Goal: Information Seeking & Learning: Learn about a topic

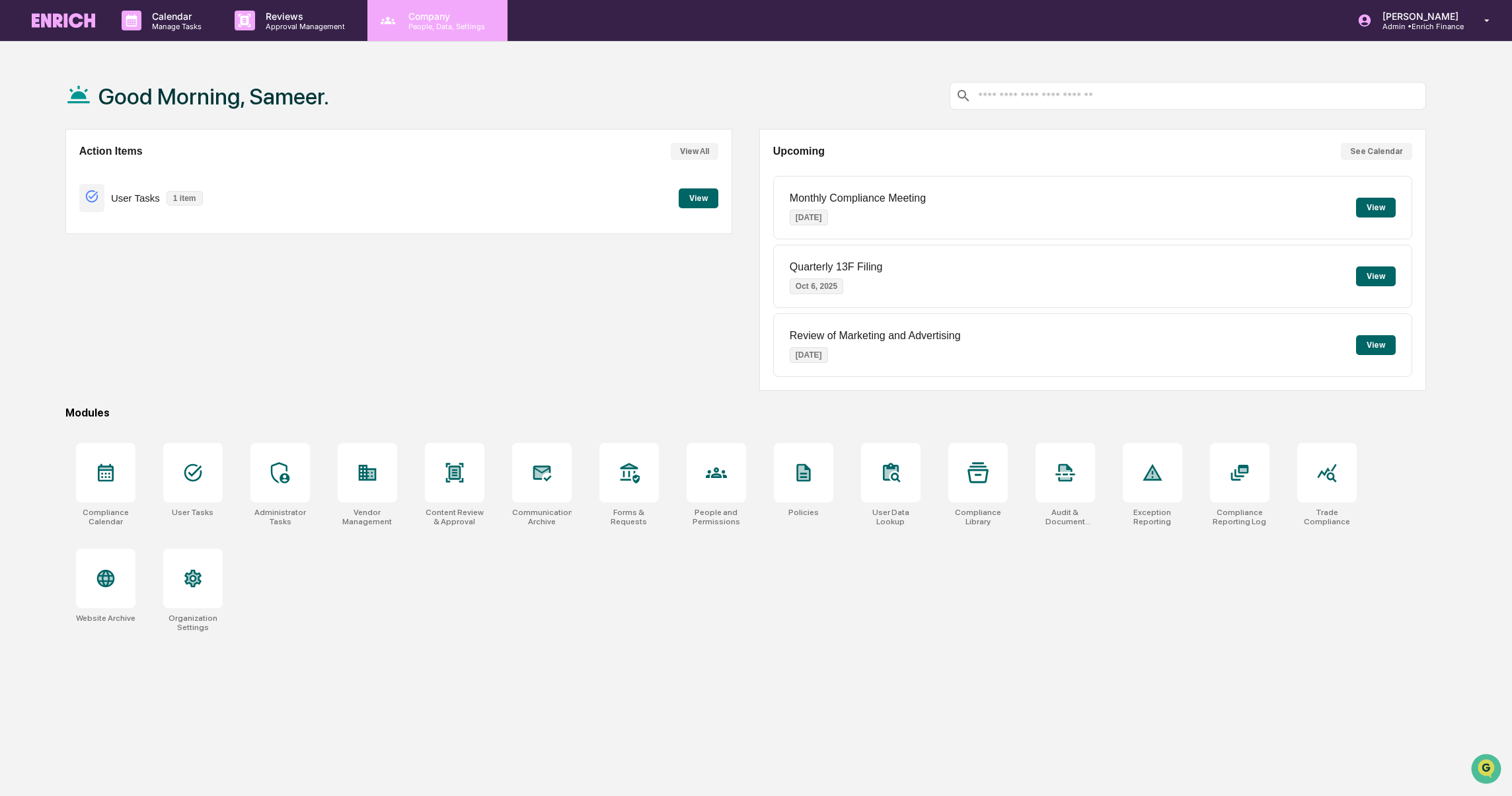
click at [485, 22] on p "People, Data, Settings" at bounding box center [444, 26] width 94 height 9
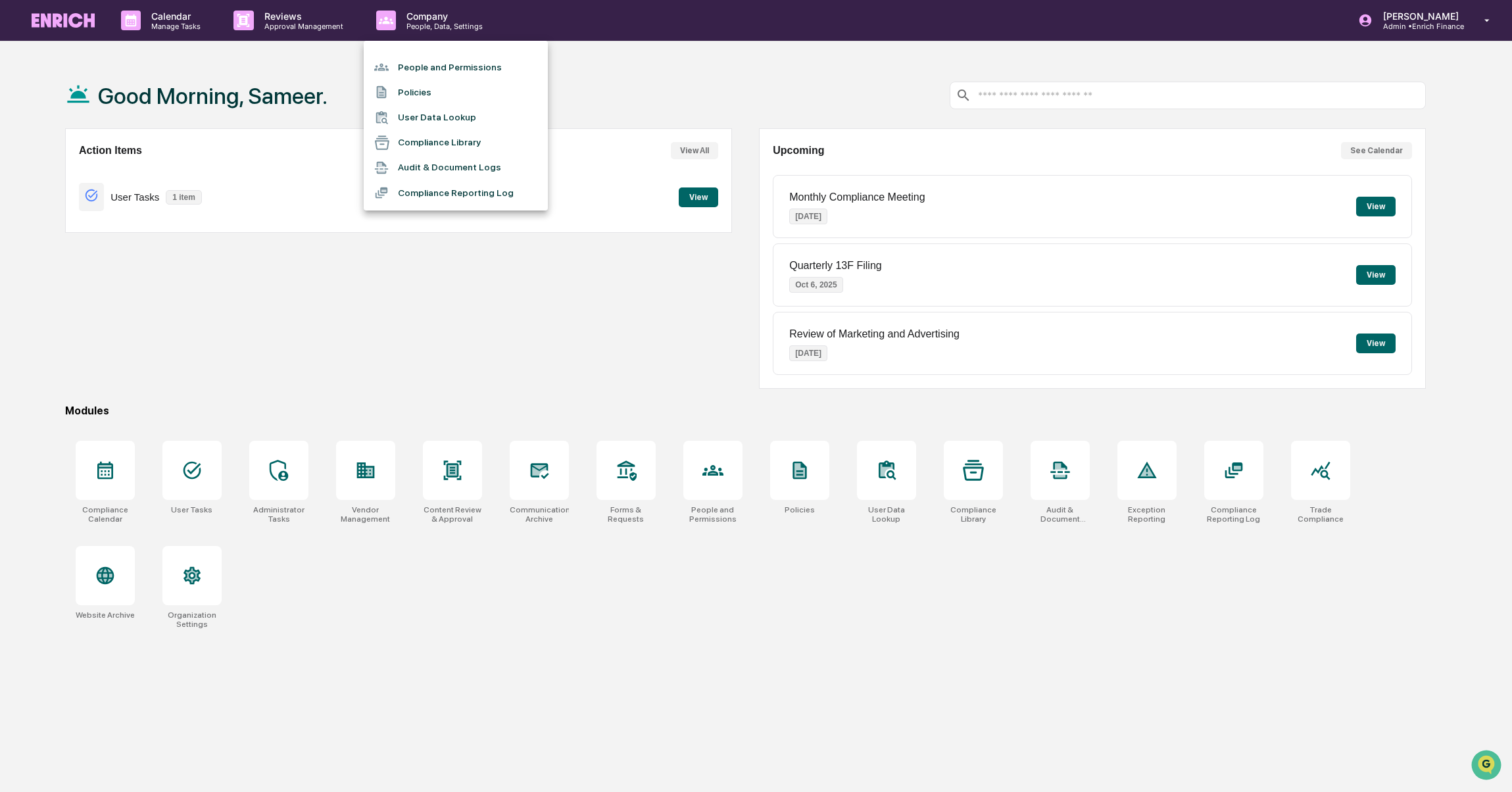
click at [437, 142] on li "Compliance Library" at bounding box center [456, 142] width 184 height 25
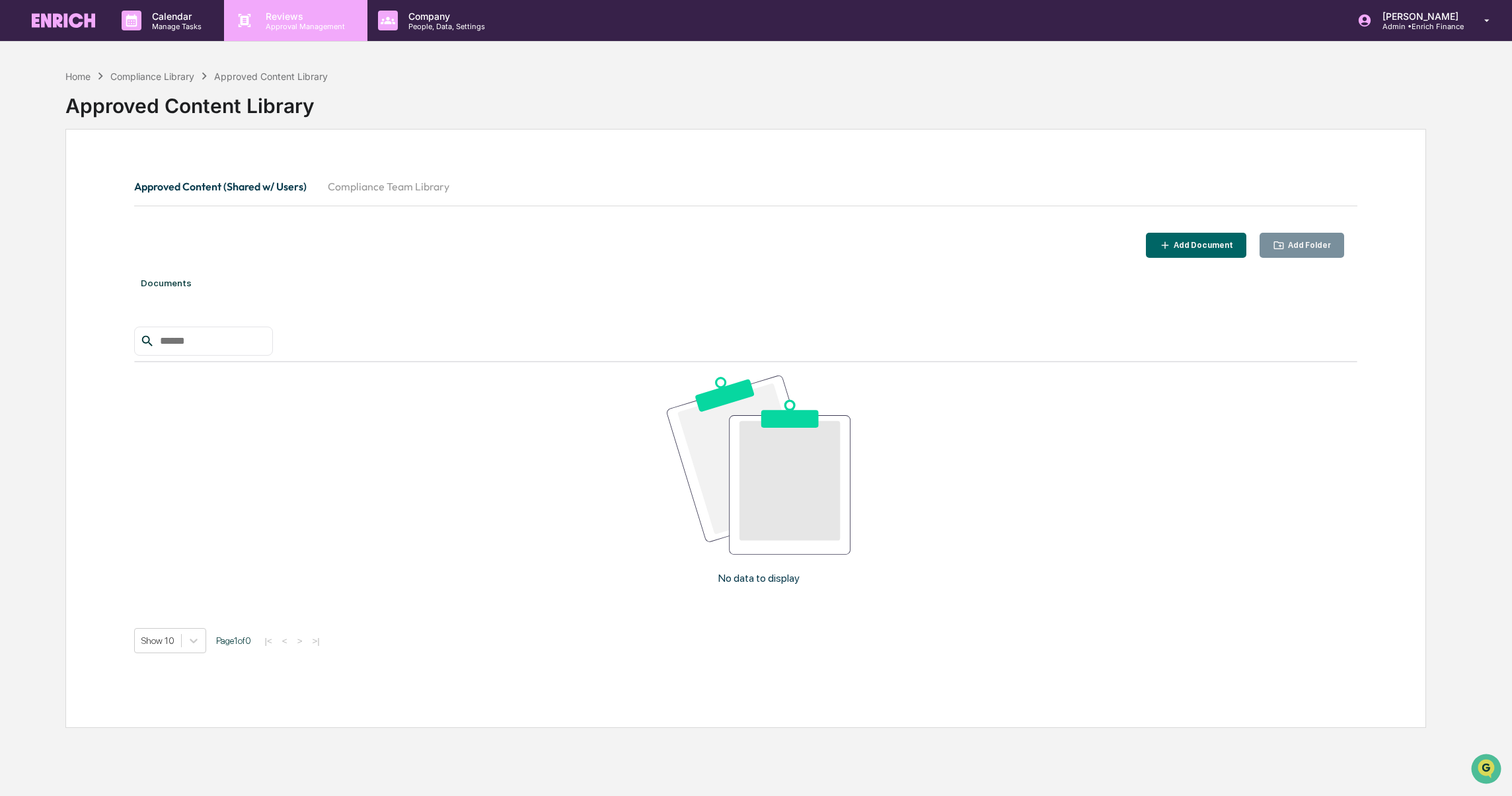
click at [276, 20] on p "Reviews" at bounding box center [304, 16] width 97 height 11
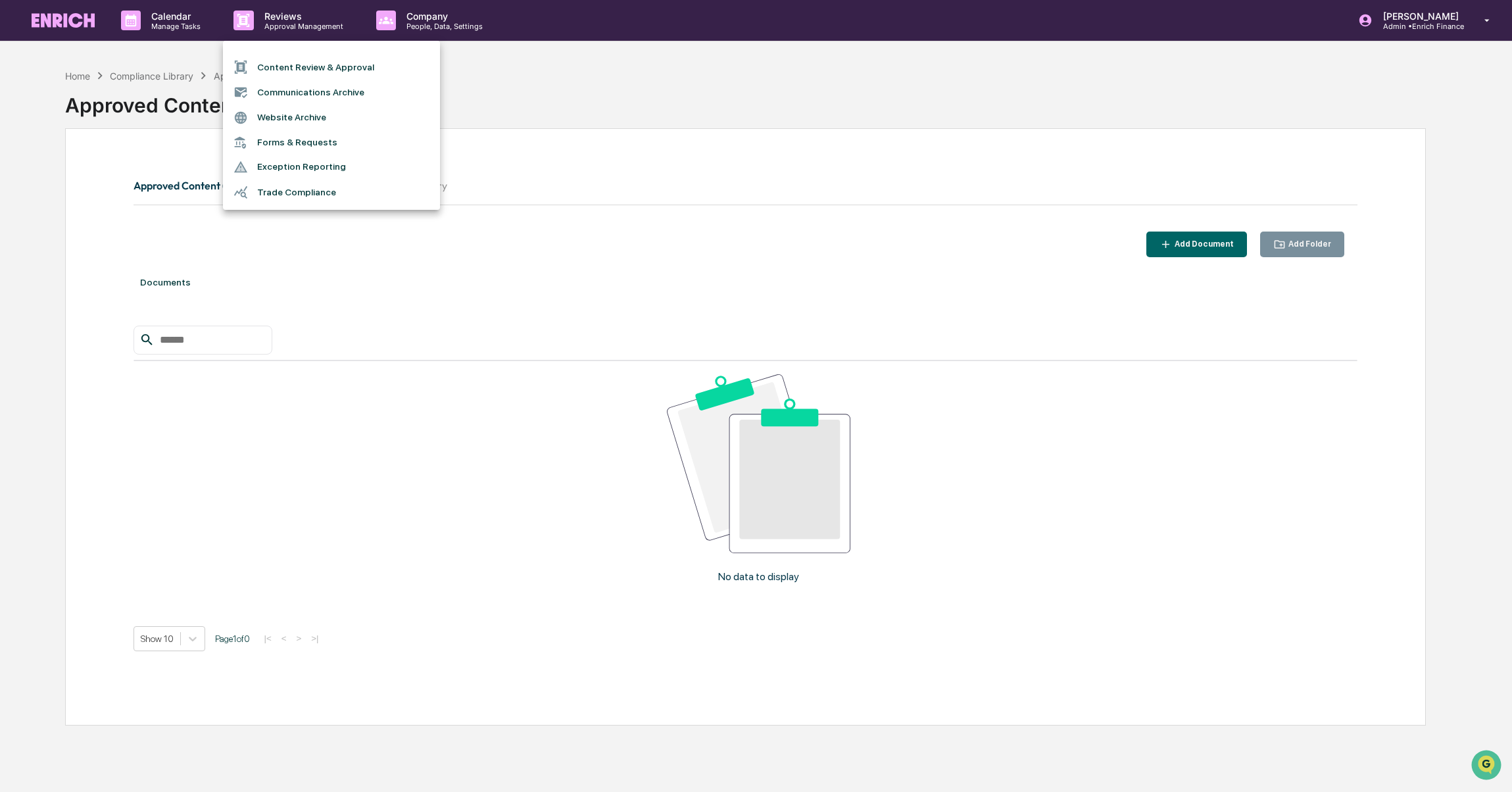
click at [177, 18] on div at bounding box center [756, 396] width 1512 height 792
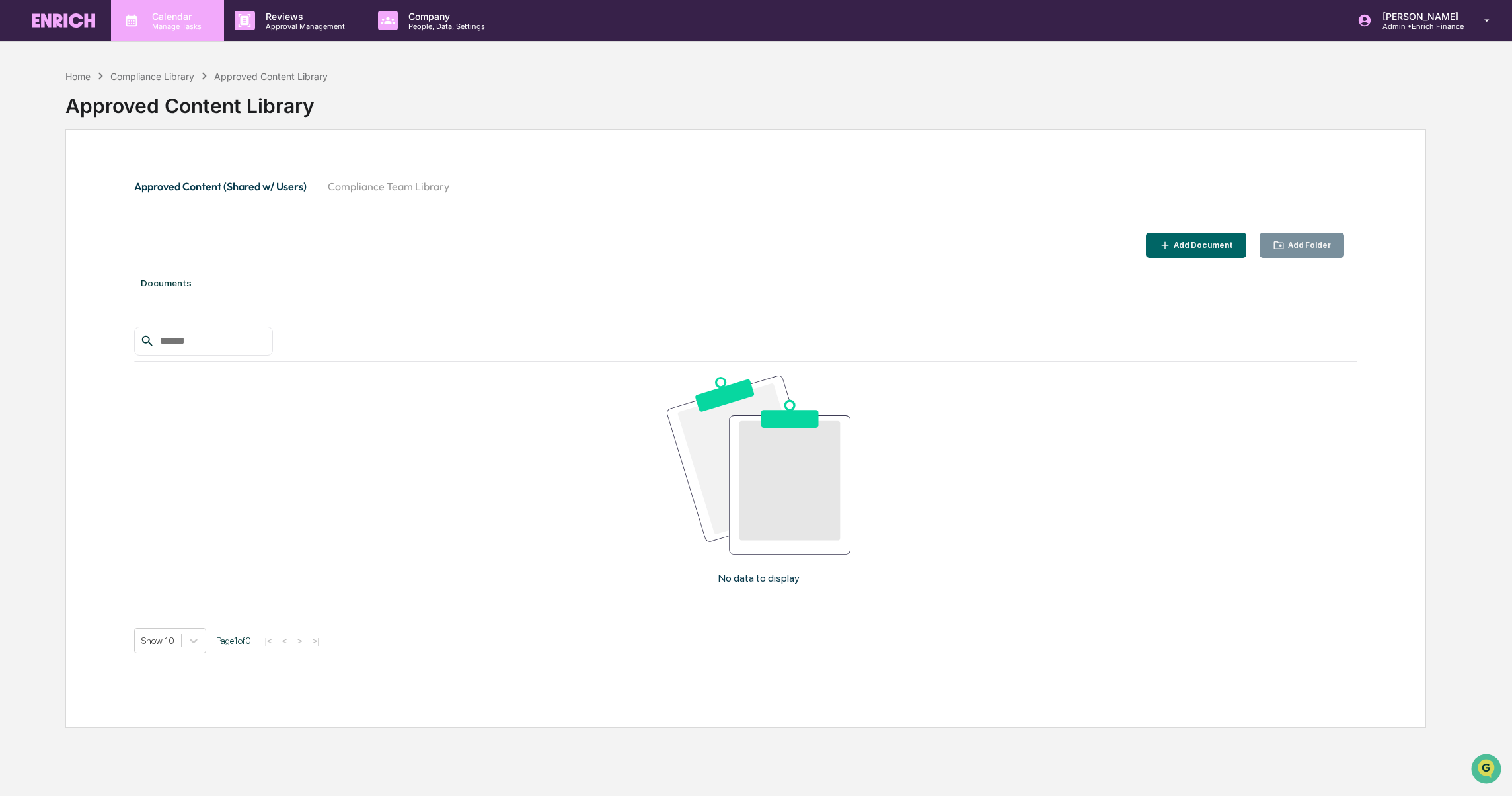
click at [155, 25] on p "Manage Tasks" at bounding box center [175, 26] width 67 height 9
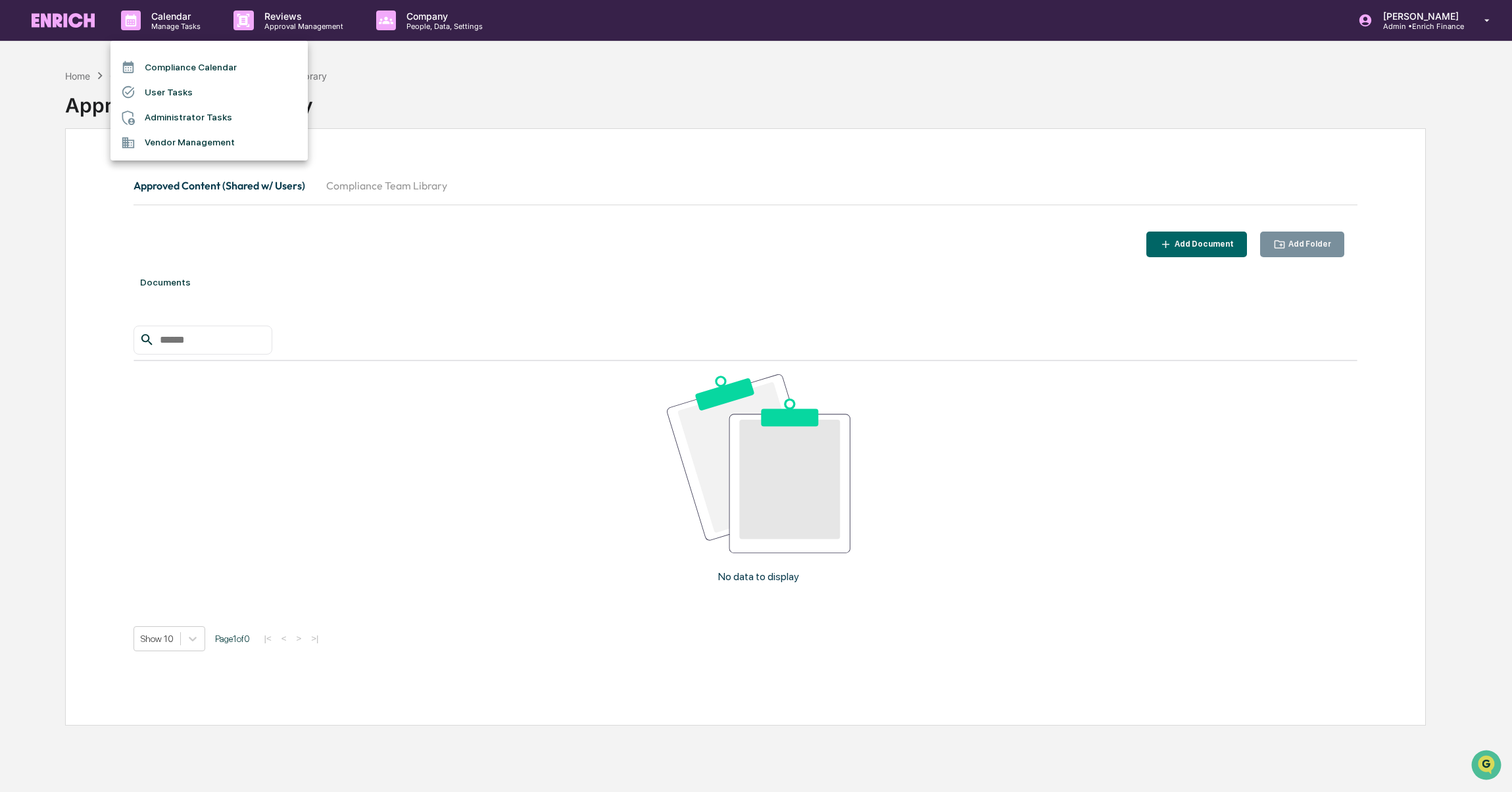
click at [414, 16] on div at bounding box center [756, 396] width 1512 height 792
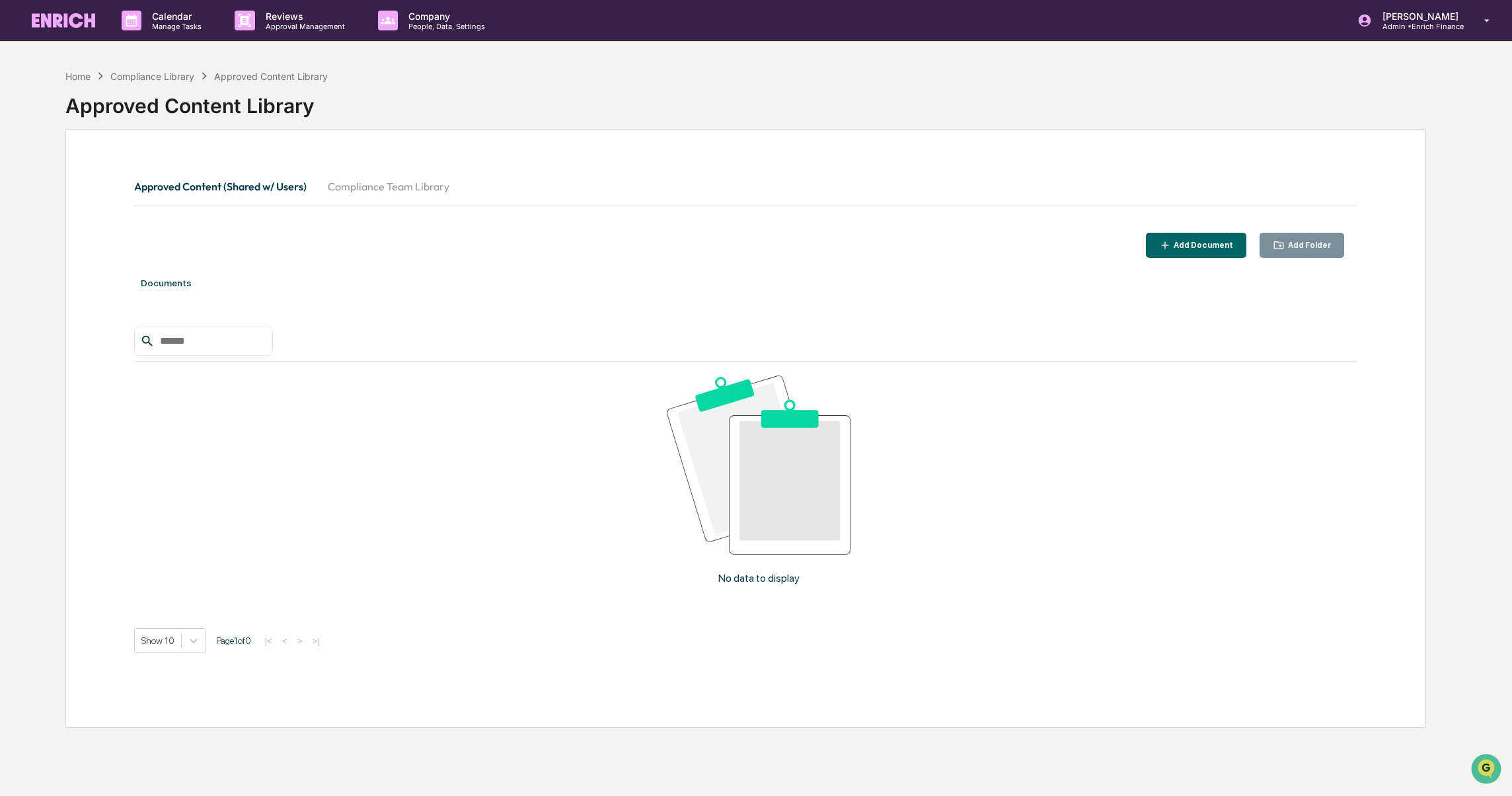
click at [429, 22] on p "People, Data, Settings" at bounding box center [444, 26] width 94 height 9
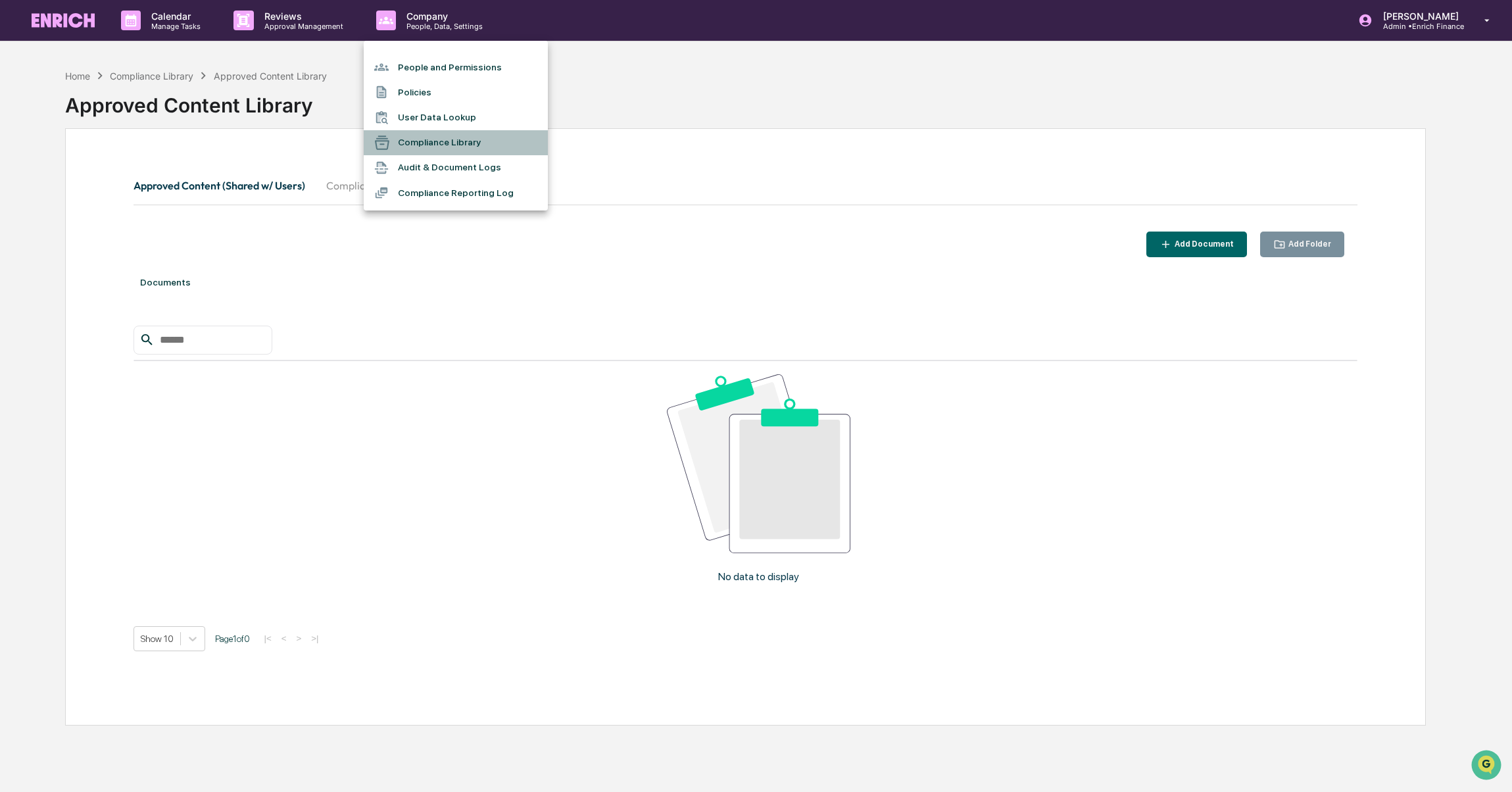
click at [445, 142] on li "Compliance Library" at bounding box center [456, 142] width 184 height 25
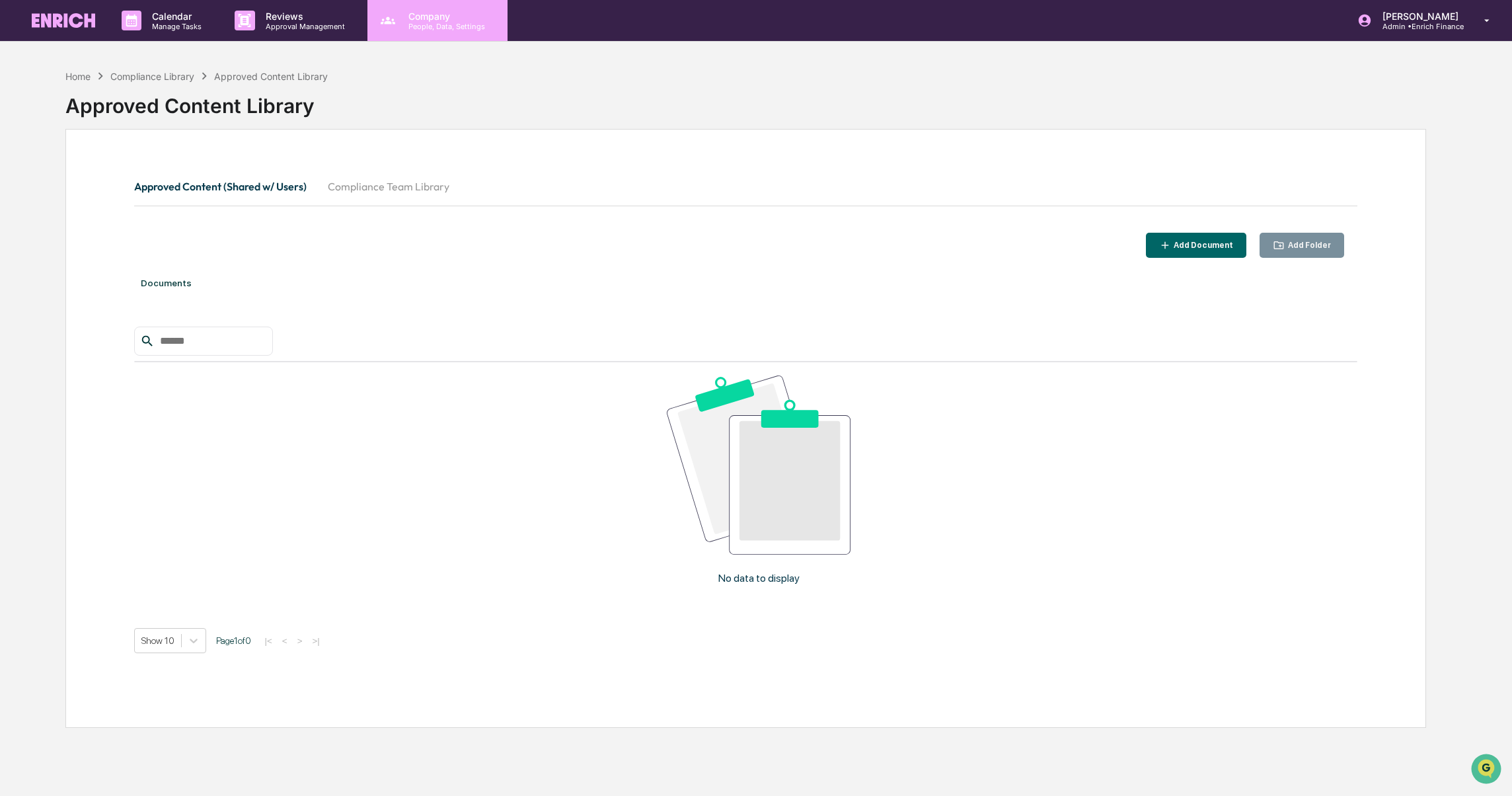
click at [439, 30] on p "People, Data, Settings" at bounding box center [444, 26] width 94 height 9
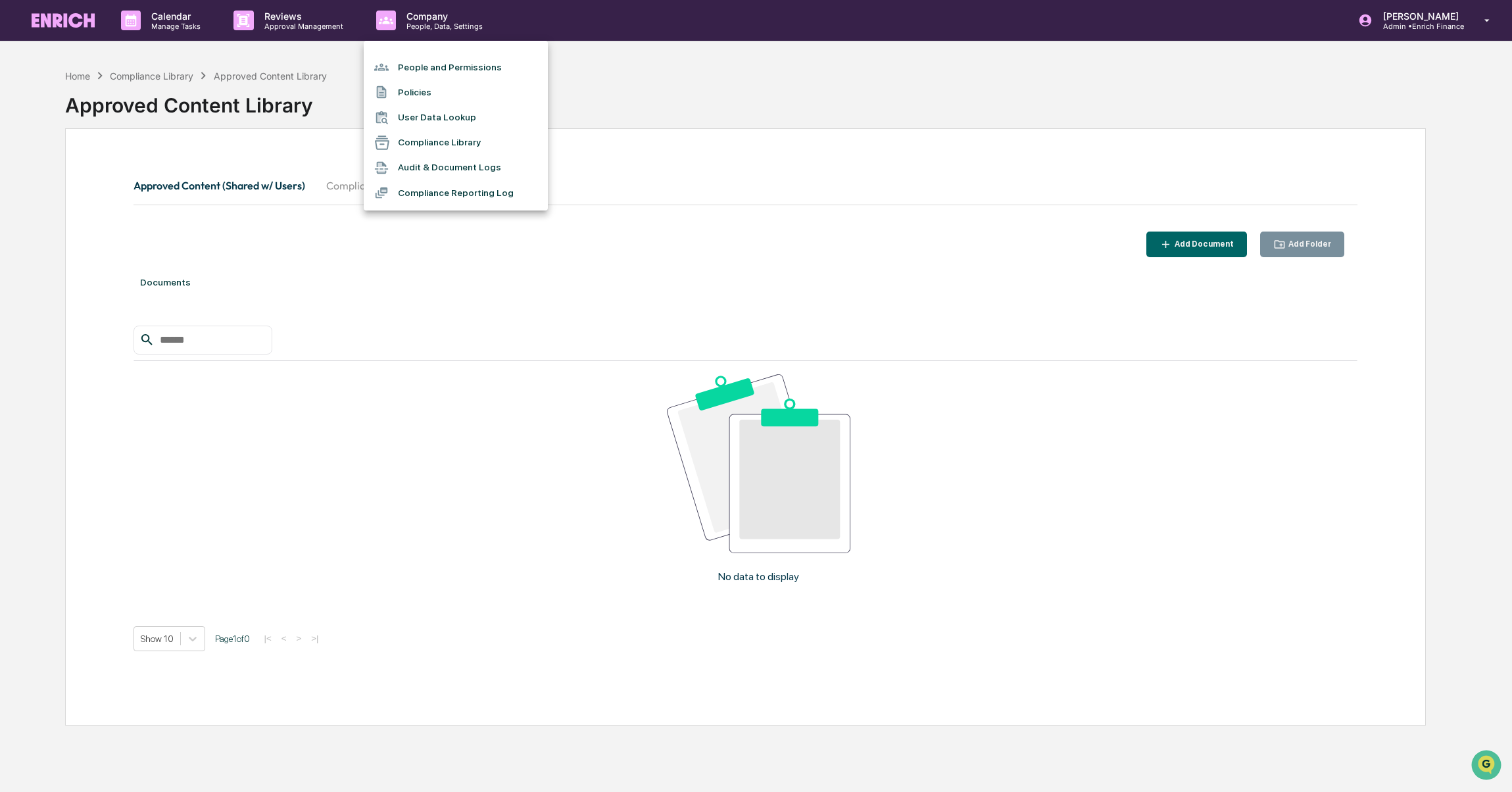
click at [276, 23] on div at bounding box center [756, 396] width 1512 height 792
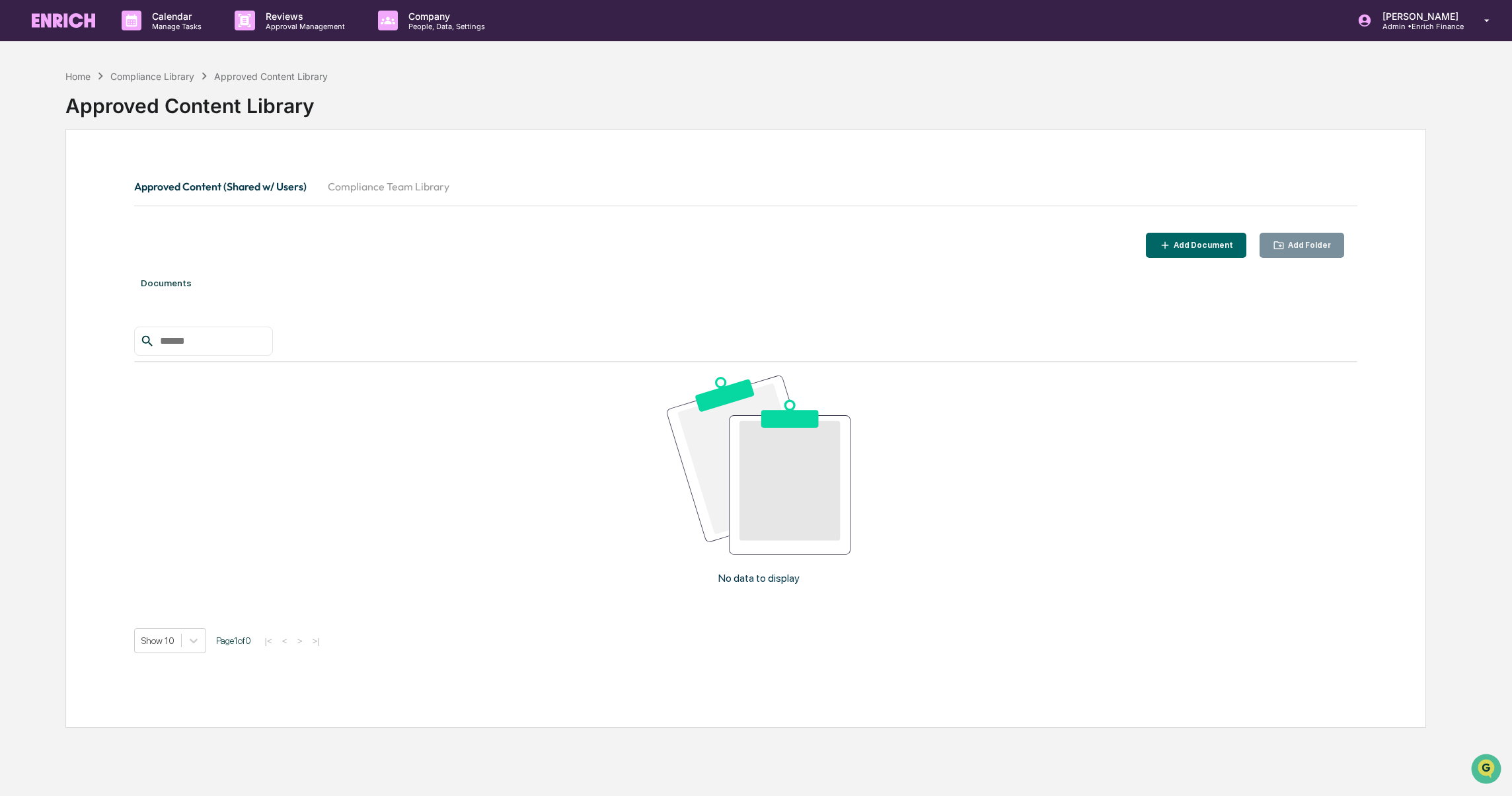
click at [256, 22] on p "Approval Management" at bounding box center [304, 26] width 97 height 9
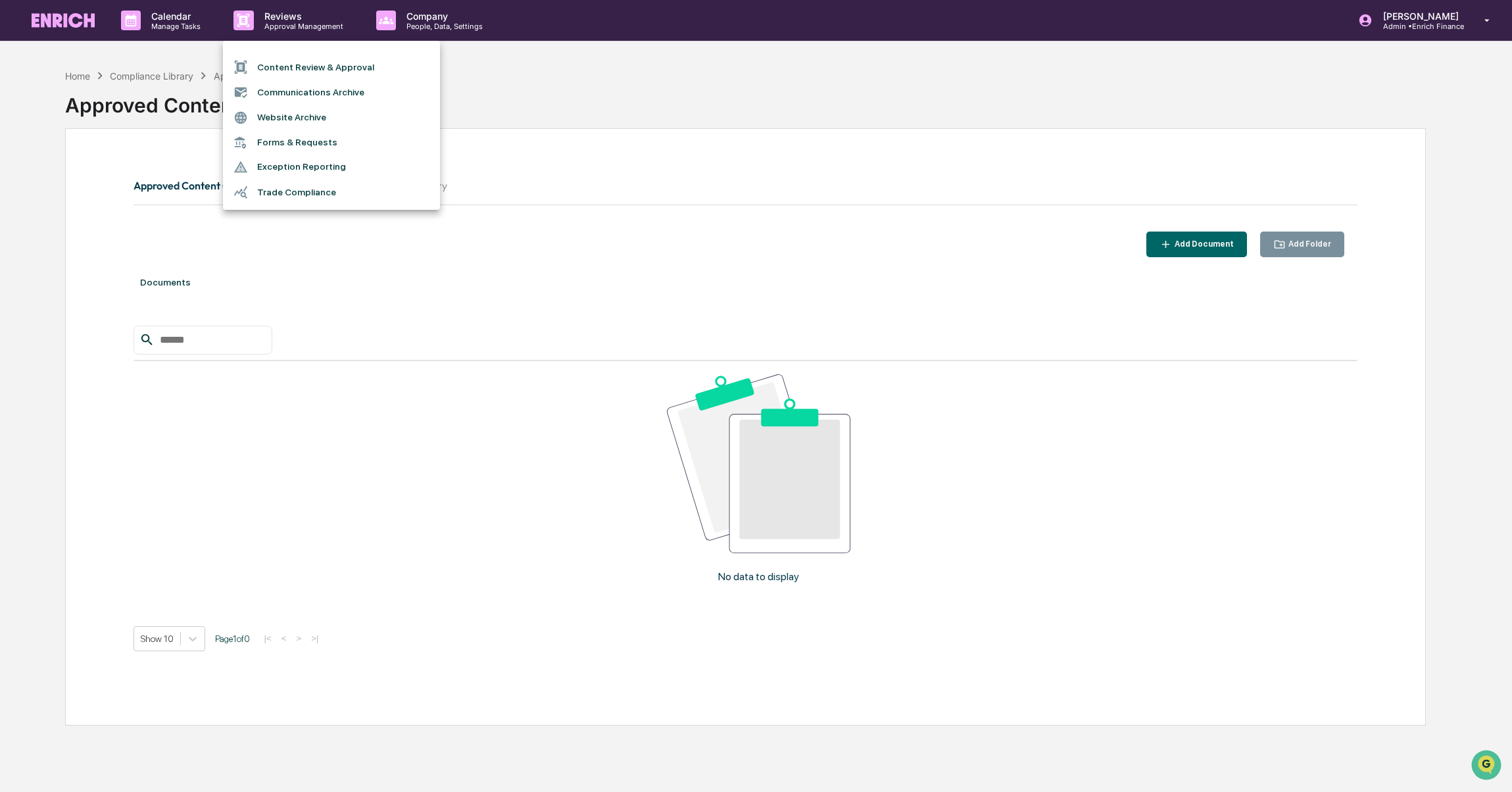
click at [70, 12] on div at bounding box center [756, 396] width 1512 height 792
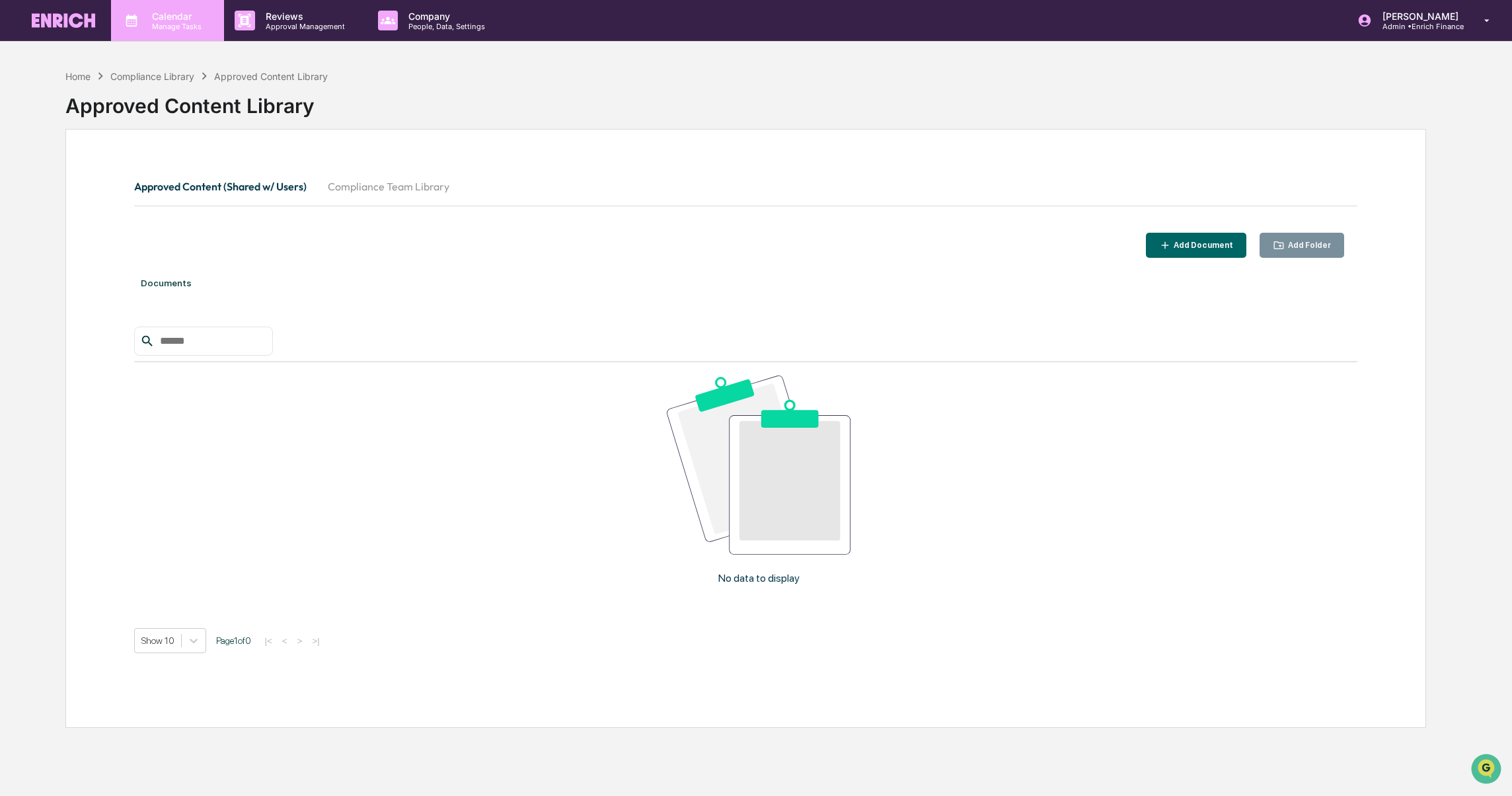
click at [146, 20] on p "Calendar" at bounding box center [175, 16] width 67 height 11
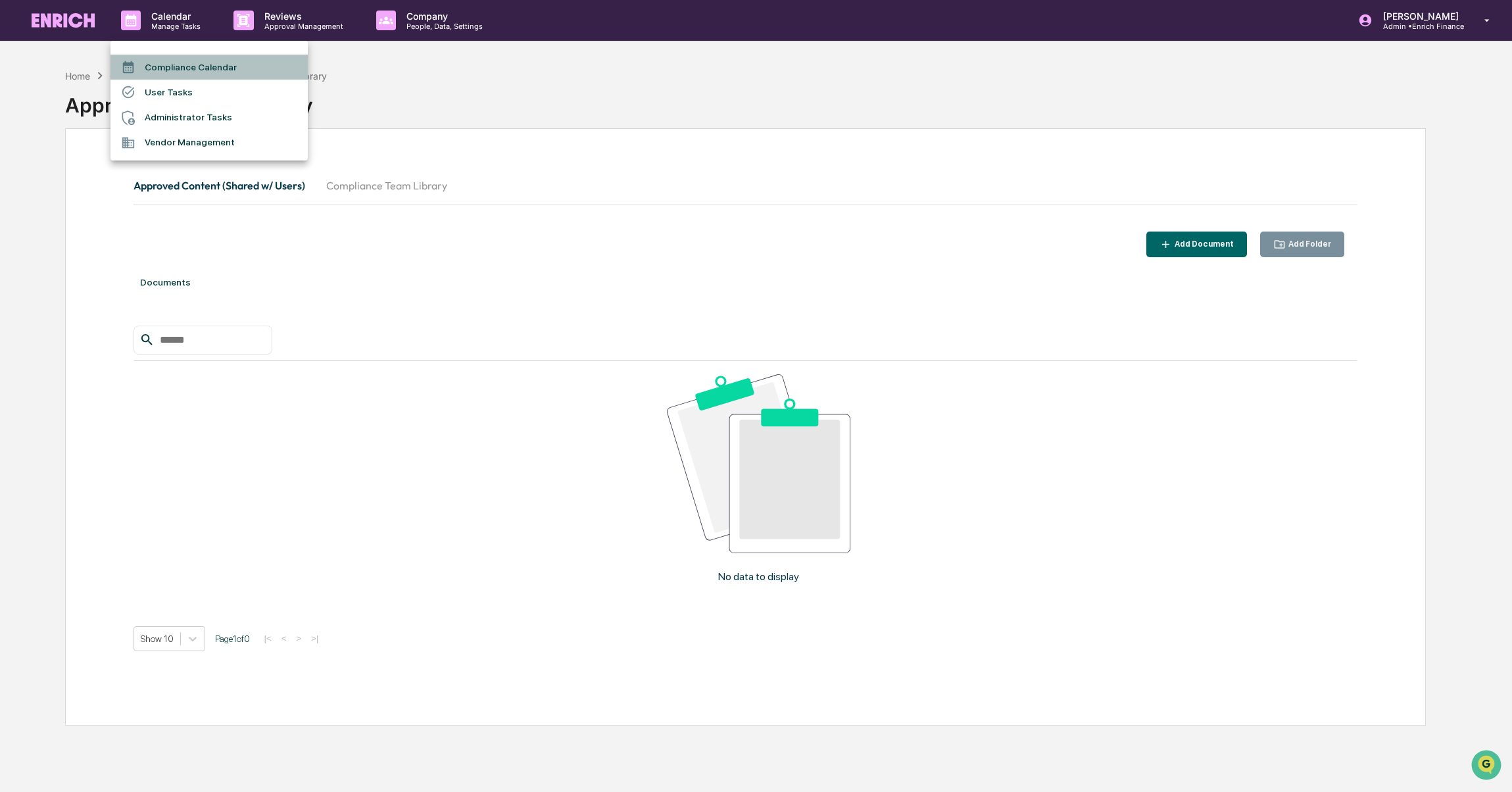
click at [174, 63] on li "Compliance Calendar" at bounding box center [209, 67] width 197 height 25
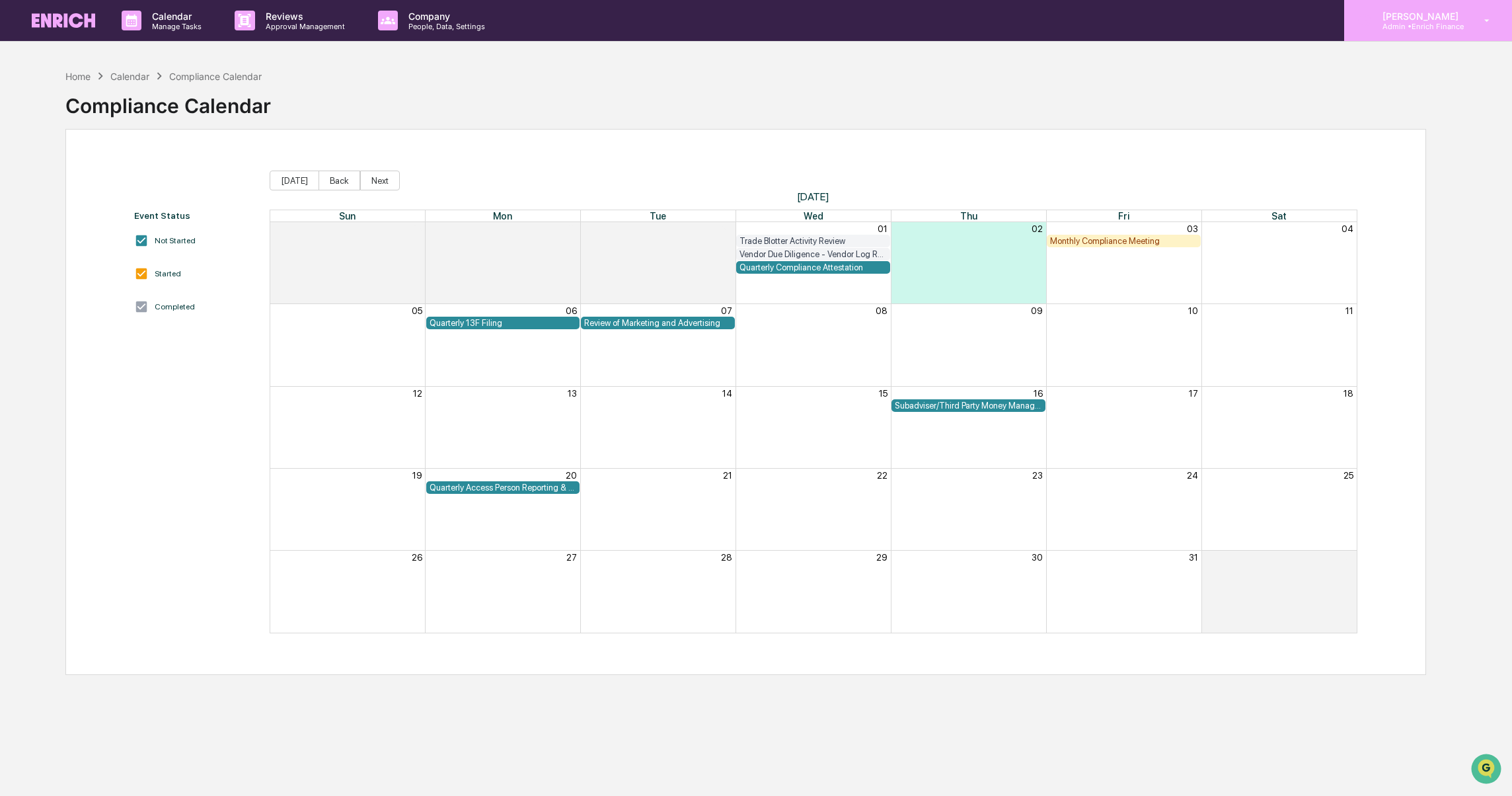
click at [1440, 26] on p "Admin • Enrich Finance" at bounding box center [1419, 26] width 93 height 9
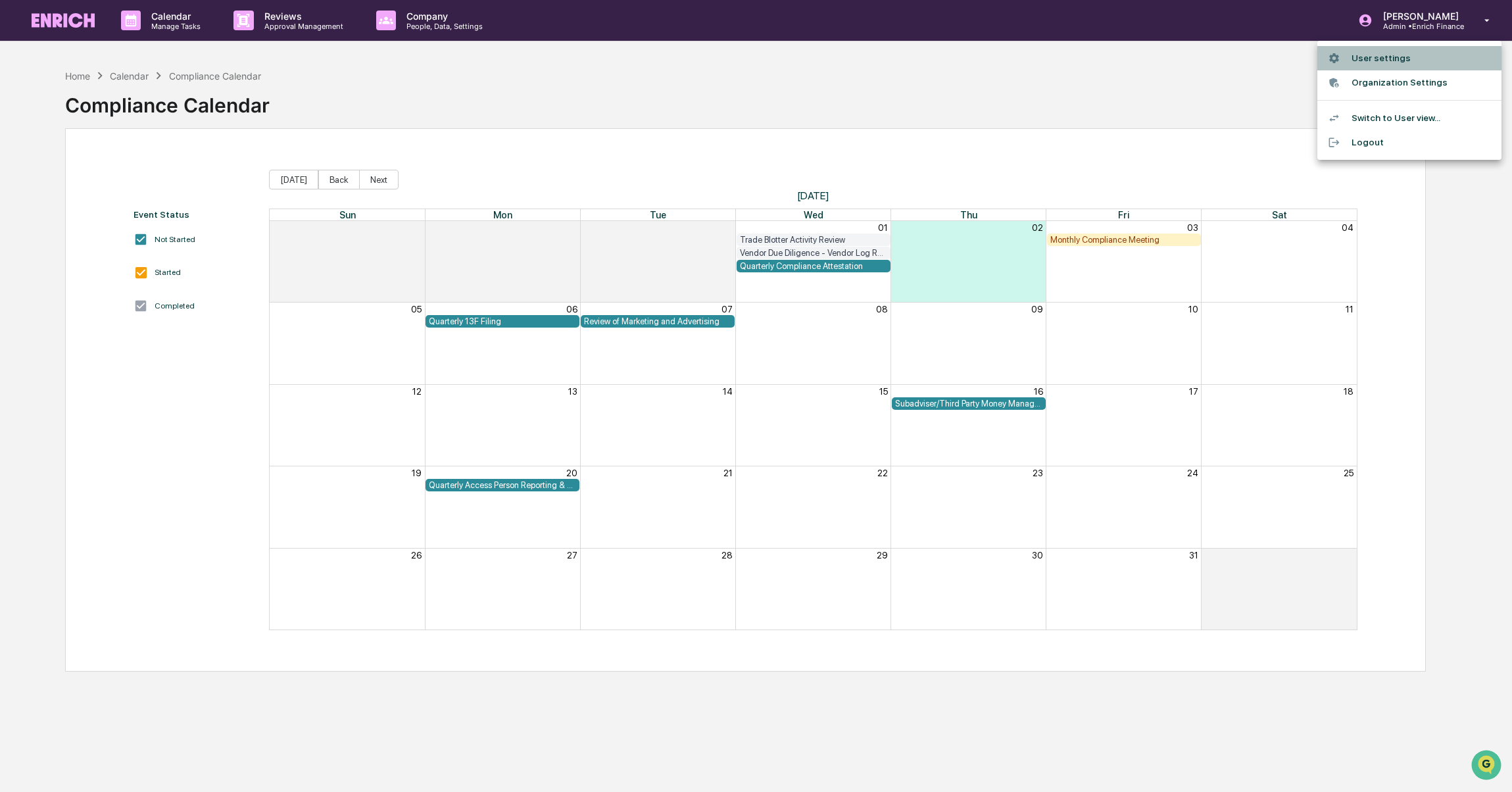
click at [1370, 53] on li "User settings" at bounding box center [1409, 59] width 184 height 24
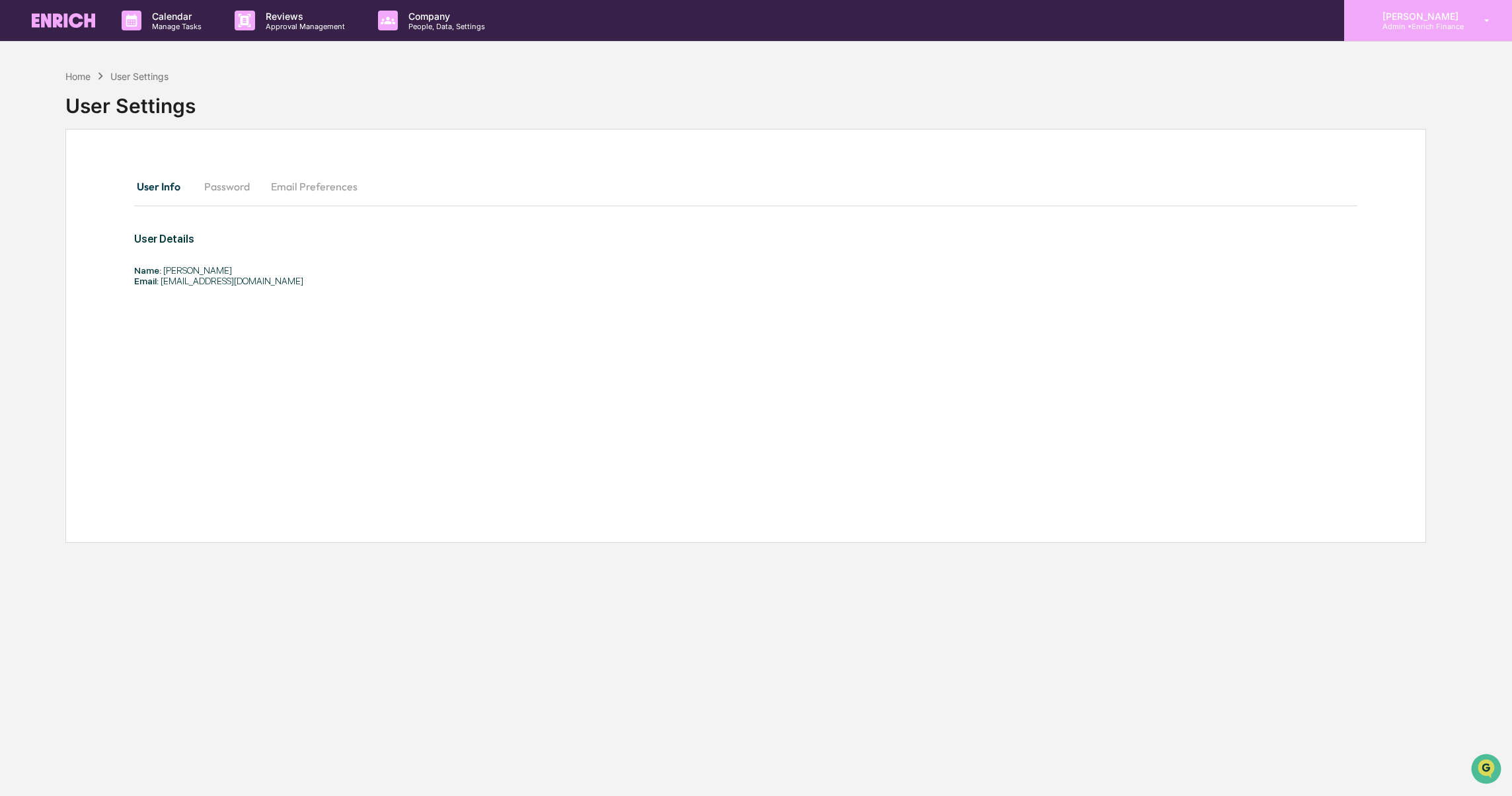
click at [1451, 18] on p "[PERSON_NAME]" at bounding box center [1419, 16] width 93 height 11
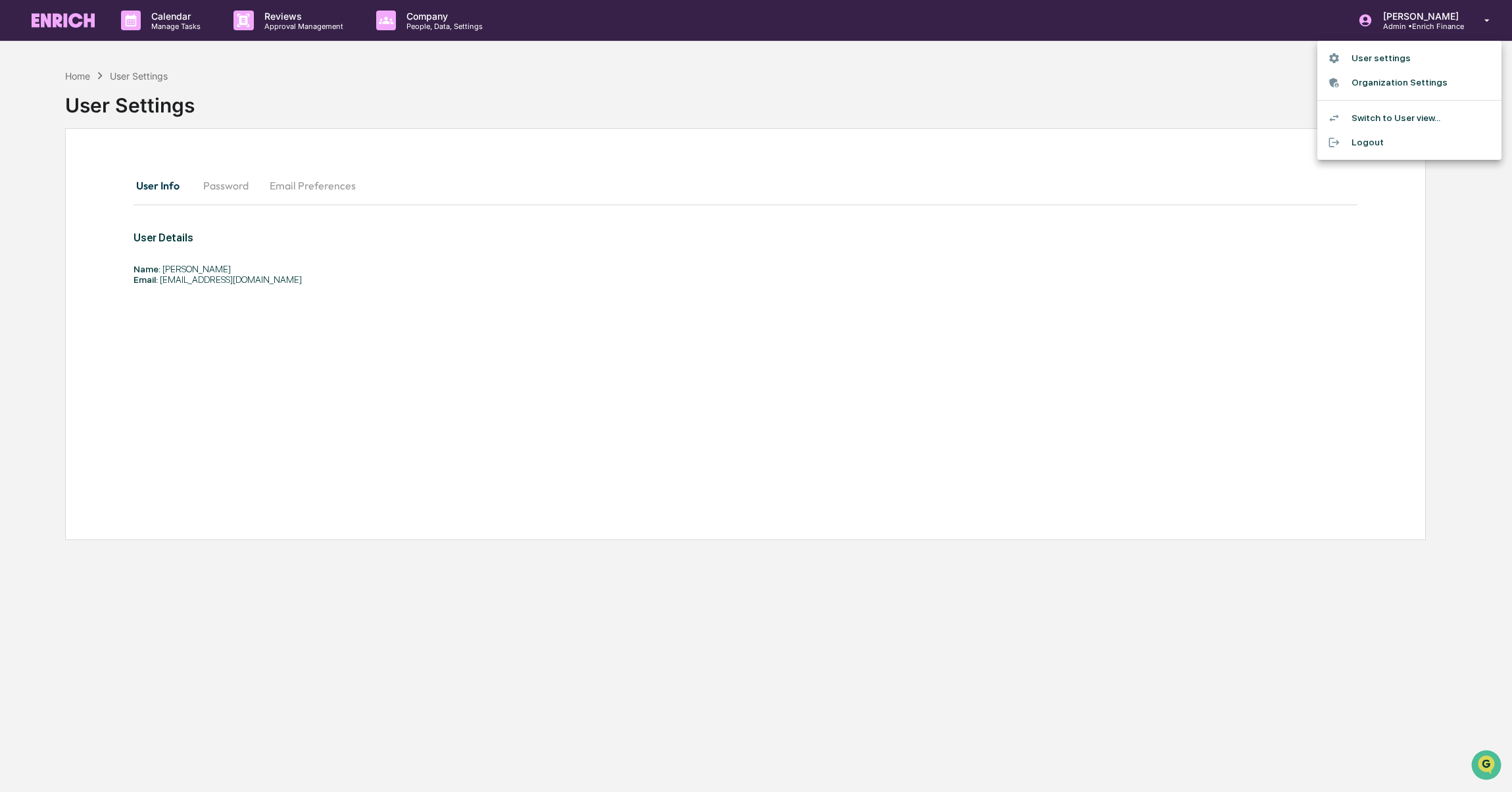
click at [1407, 119] on li "Switch to User view..." at bounding box center [1409, 118] width 184 height 24
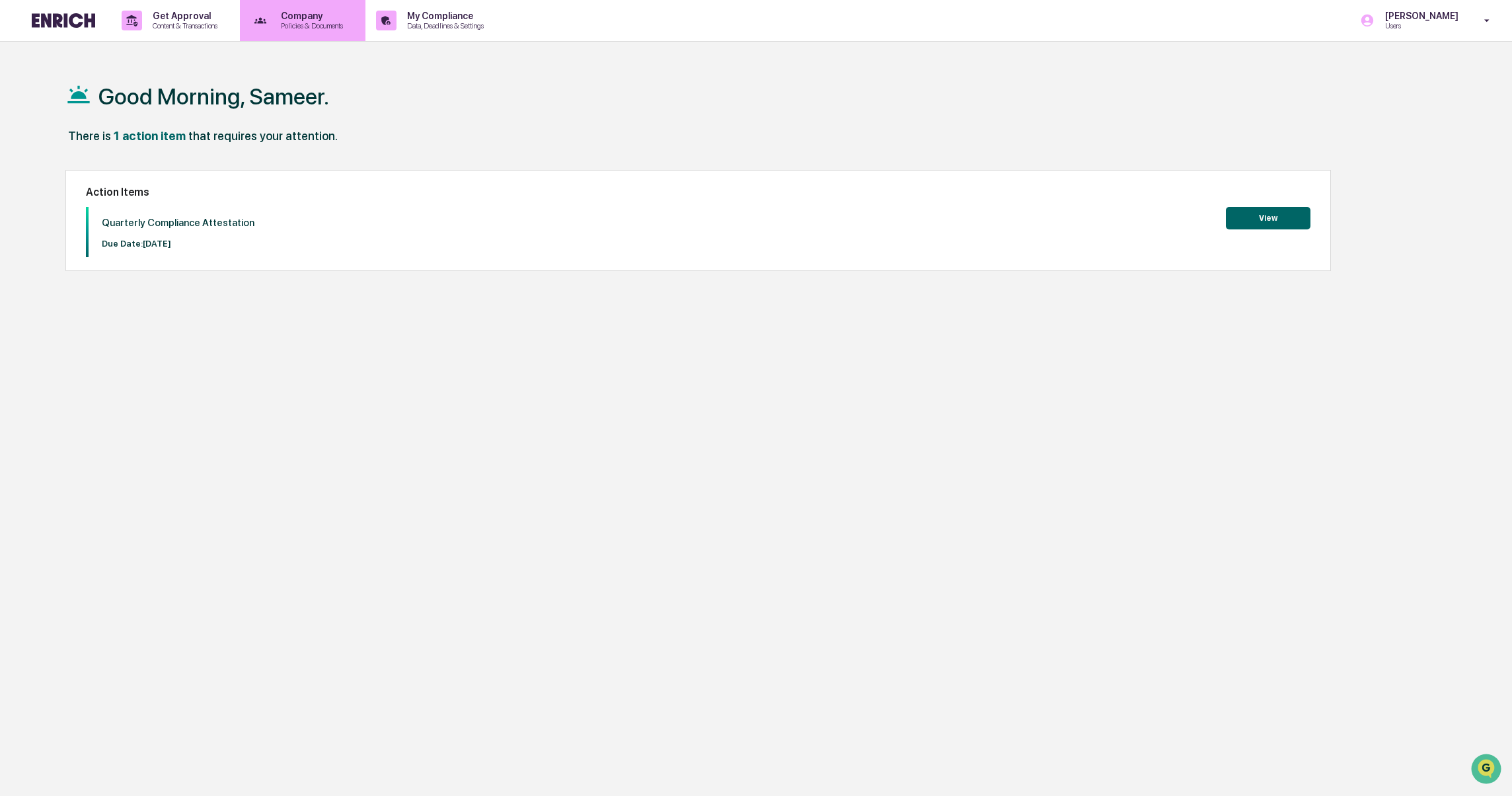
click at [335, 18] on p "Company" at bounding box center [309, 16] width 79 height 11
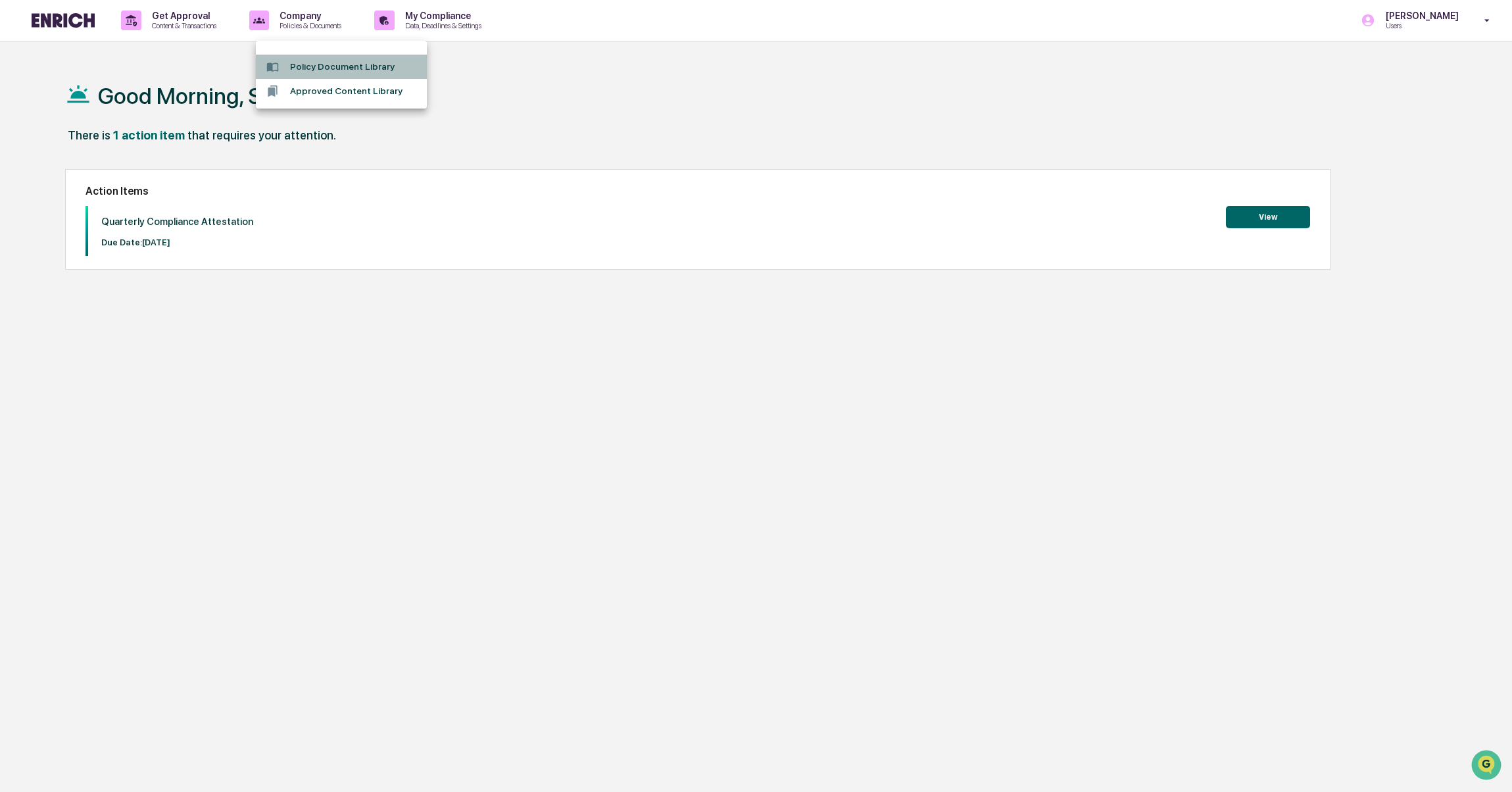
click at [348, 65] on li "Policy Document Library" at bounding box center [341, 67] width 171 height 24
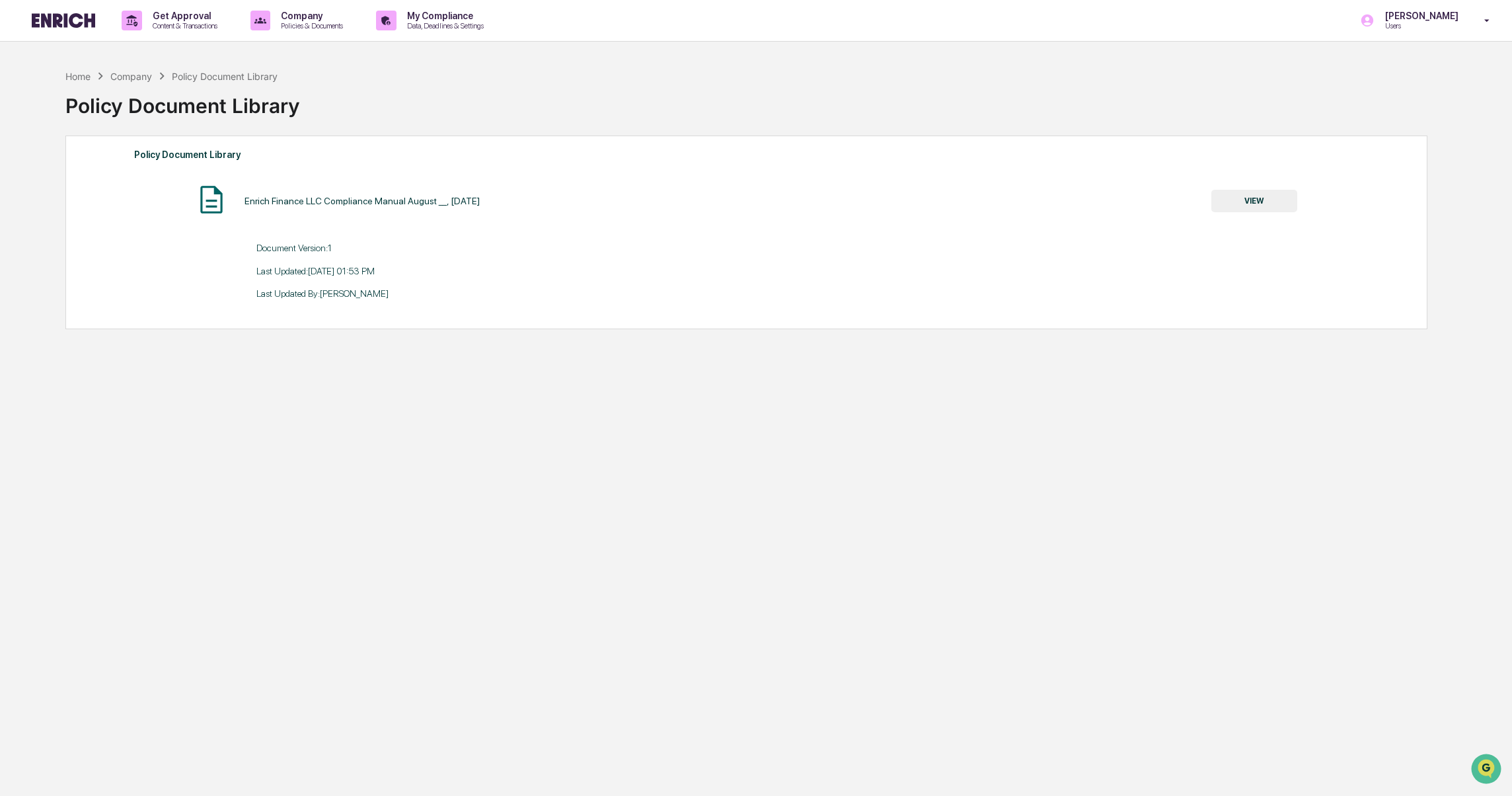
click at [373, 196] on div "Enrich Finance LLC Compliance Manual August __, [DATE]" at bounding box center [362, 200] width 236 height 11
click at [1269, 200] on button "VIEW" at bounding box center [1254, 200] width 86 height 22
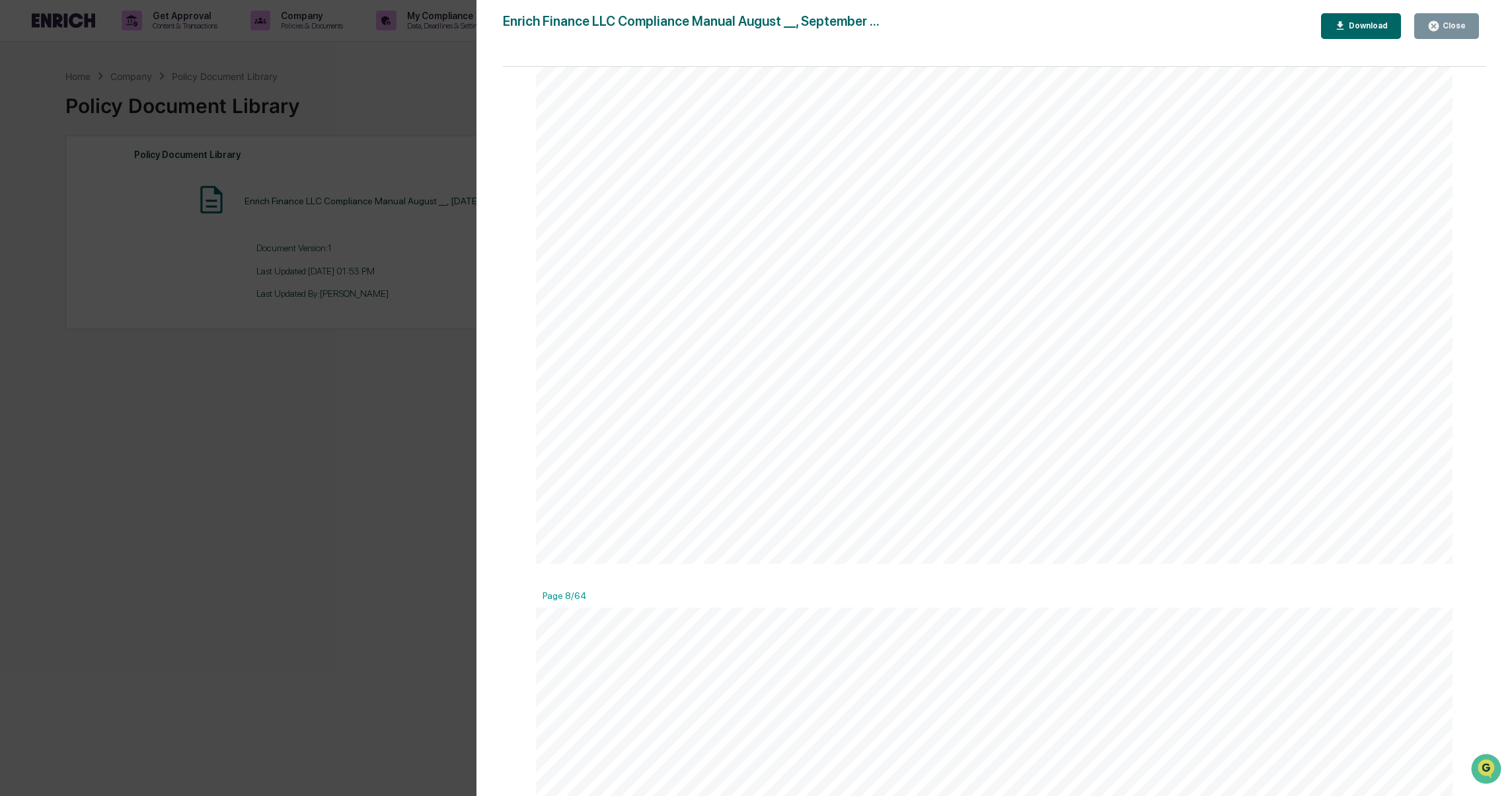
scroll to position [8104, 0]
click at [77, 251] on div "Version History [DATE] 08:53 PM [PERSON_NAME] Enrich Finance LLC Compliance Man…" at bounding box center [756, 398] width 1512 height 796
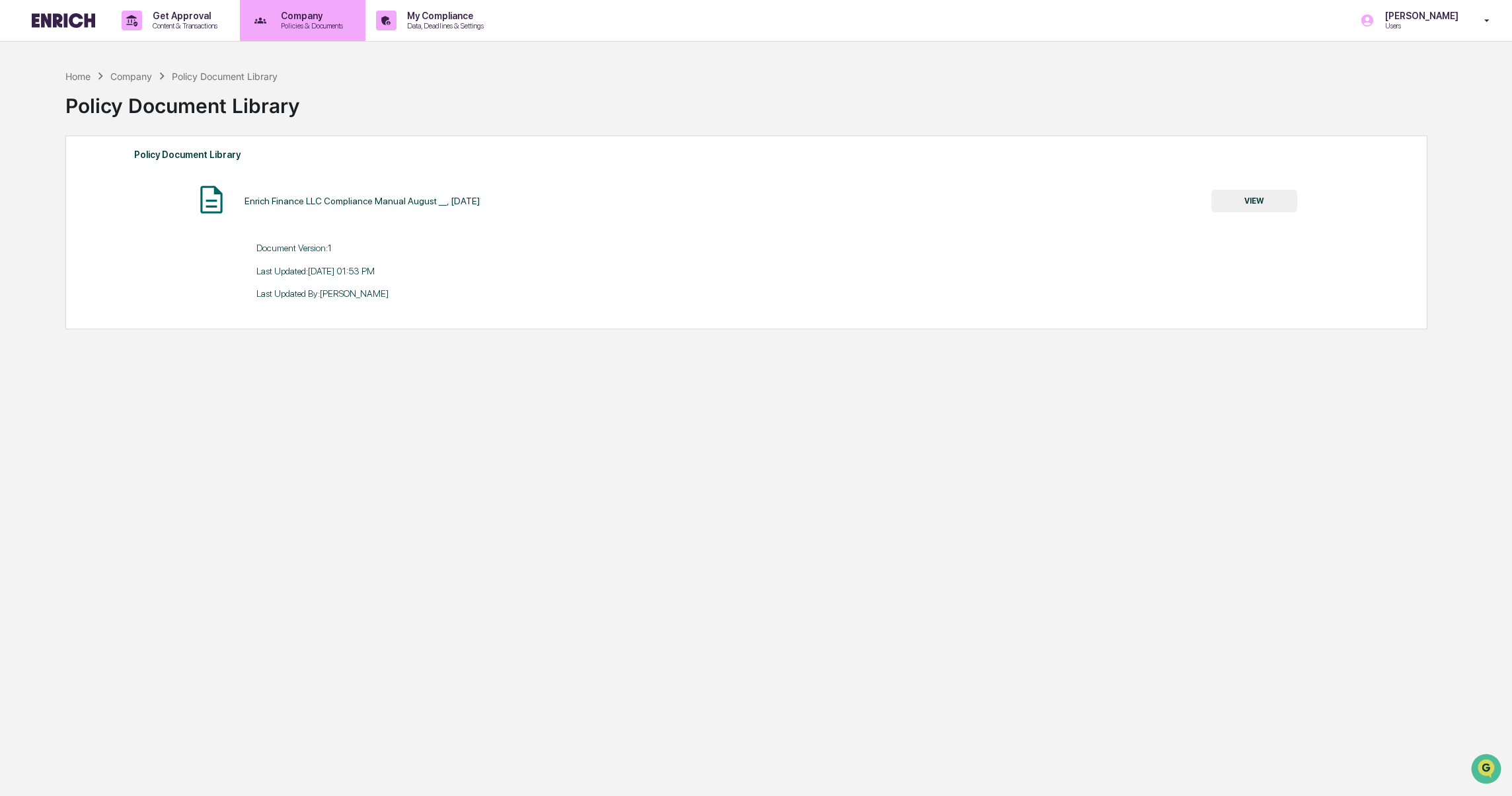
click at [330, 16] on p "Company" at bounding box center [309, 16] width 79 height 11
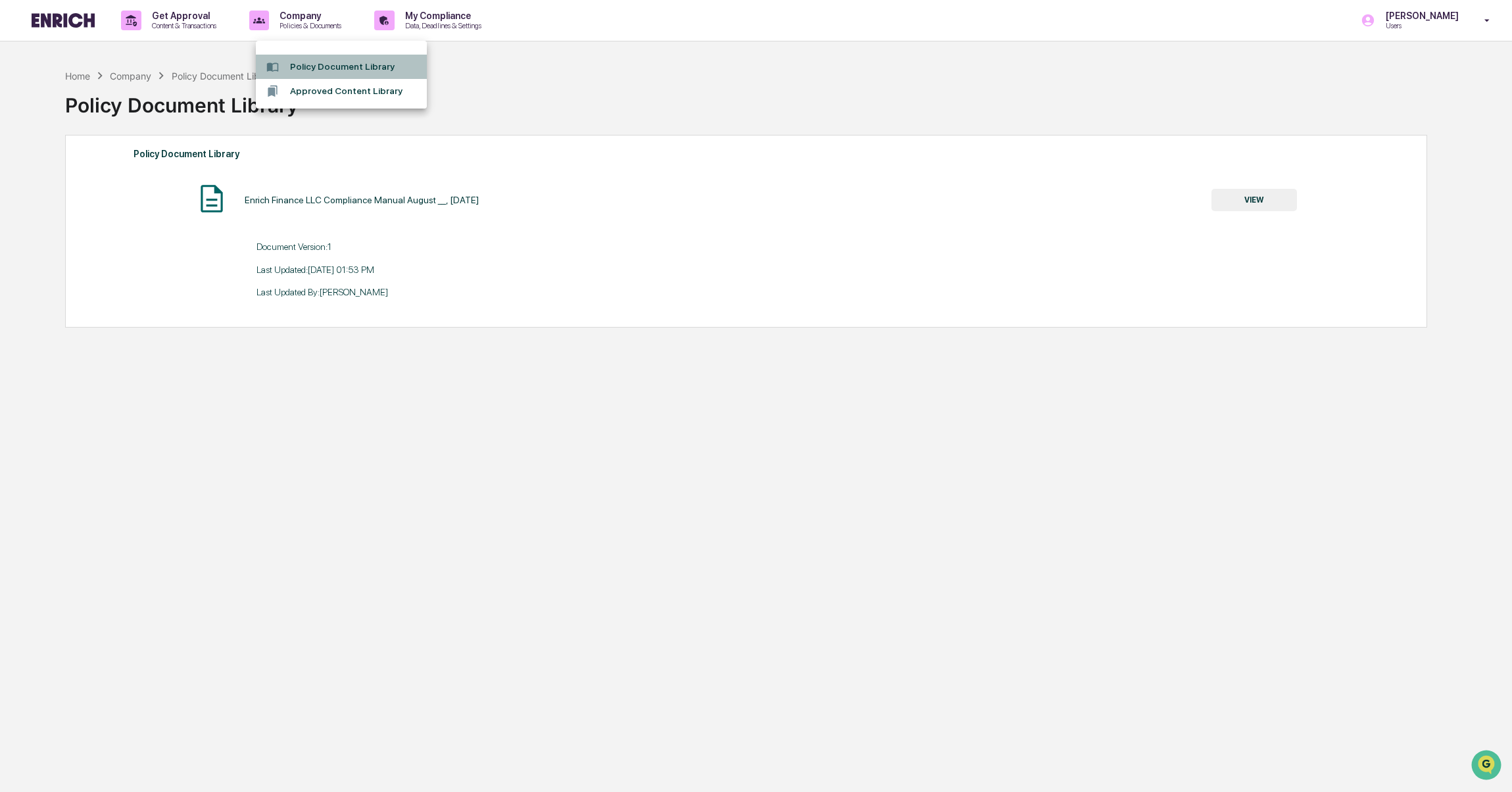
click at [332, 70] on li "Policy Document Library" at bounding box center [341, 67] width 171 height 24
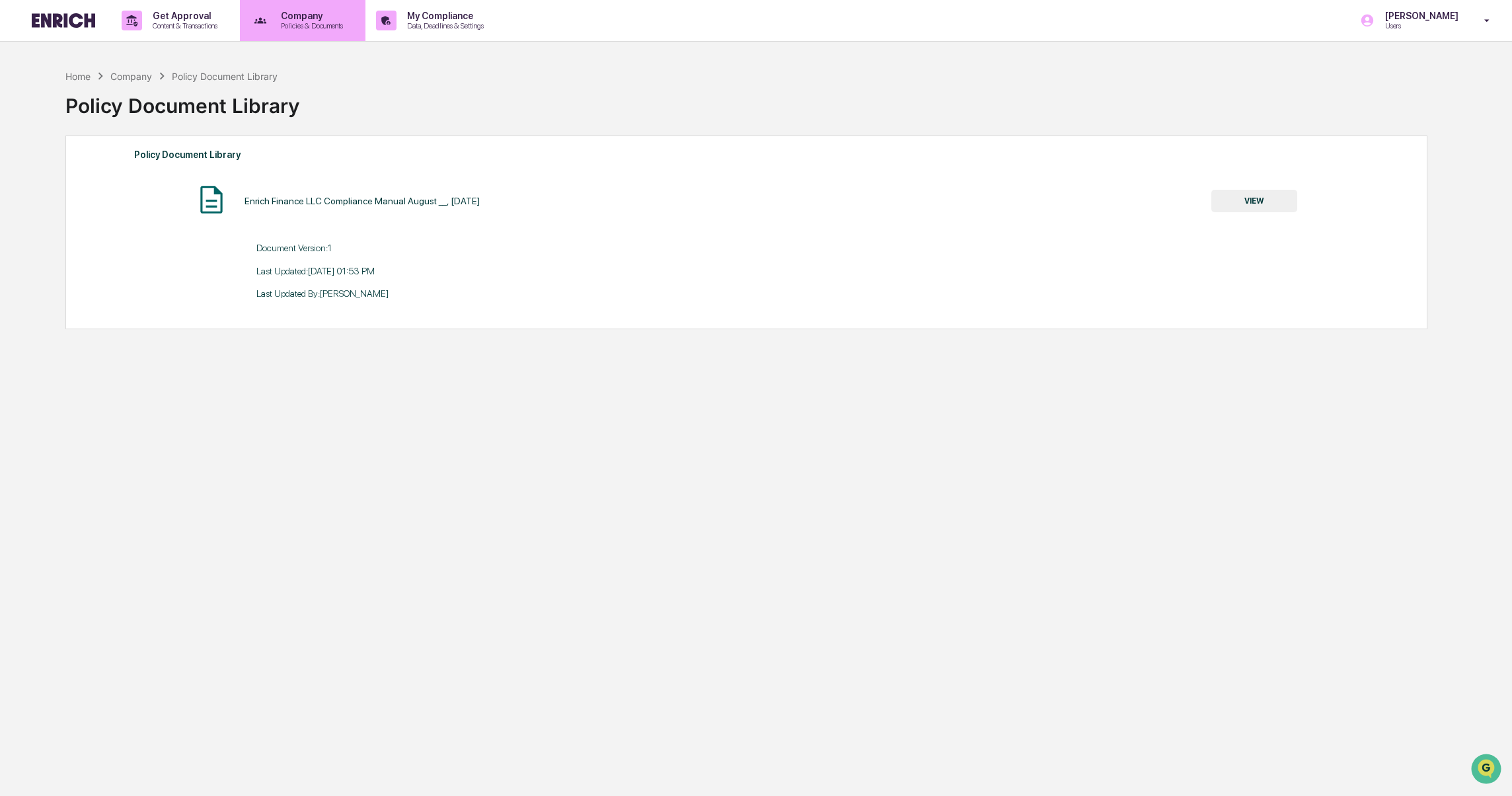
click at [349, 12] on p "Company" at bounding box center [309, 16] width 79 height 11
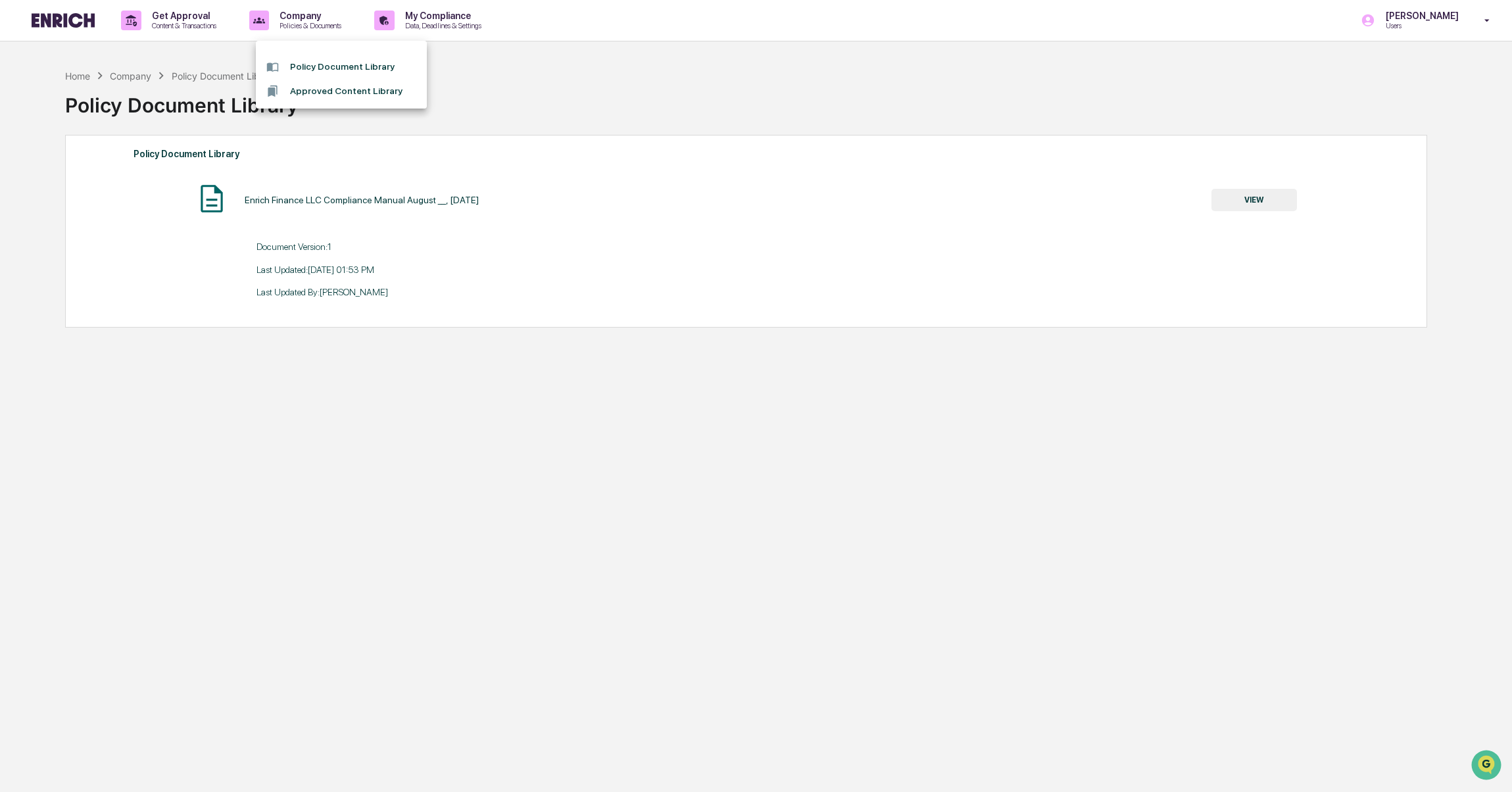
click at [327, 63] on li "Policy Document Library" at bounding box center [341, 67] width 171 height 24
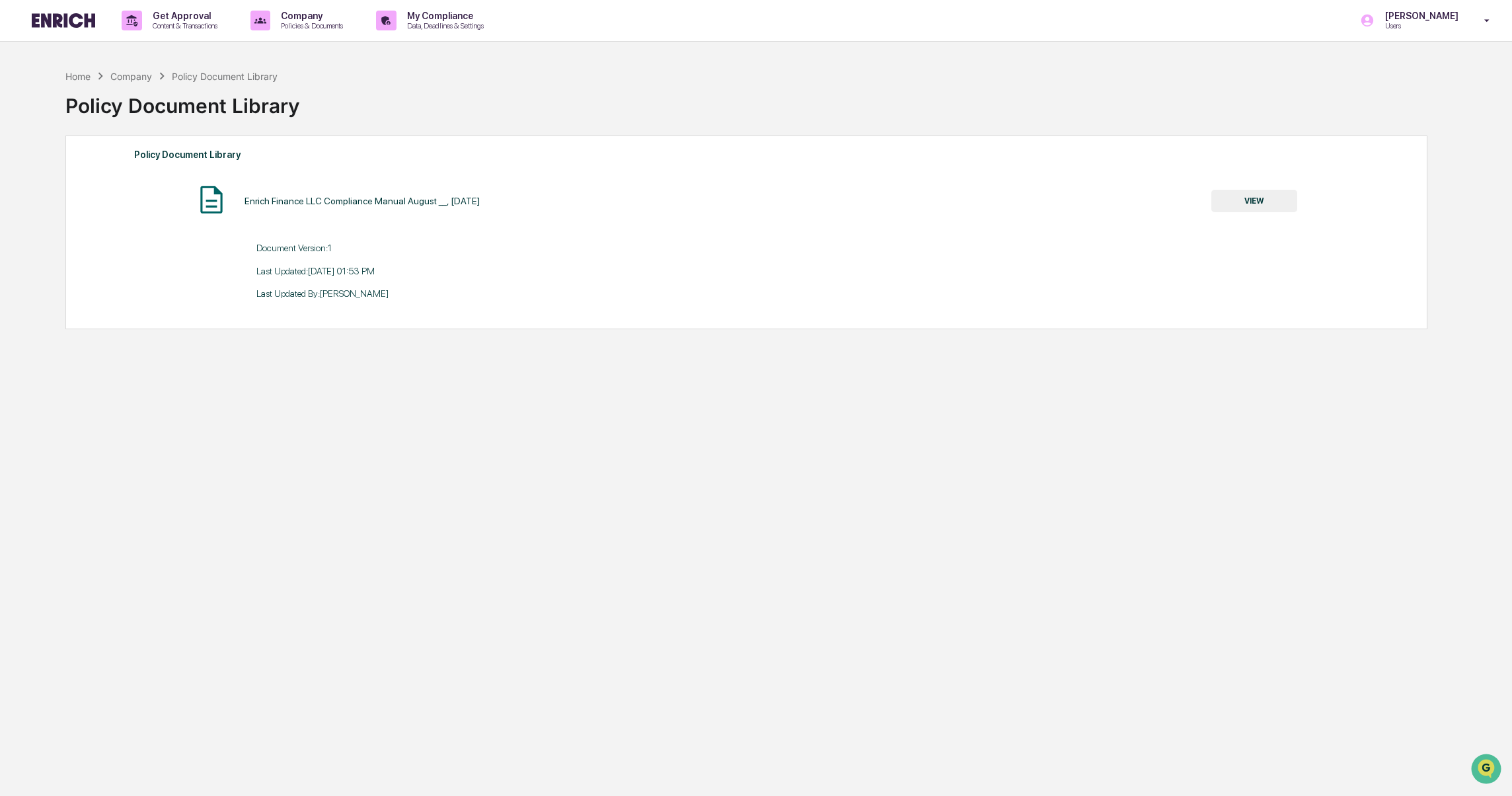
click at [1261, 199] on button "VIEW" at bounding box center [1254, 200] width 86 height 22
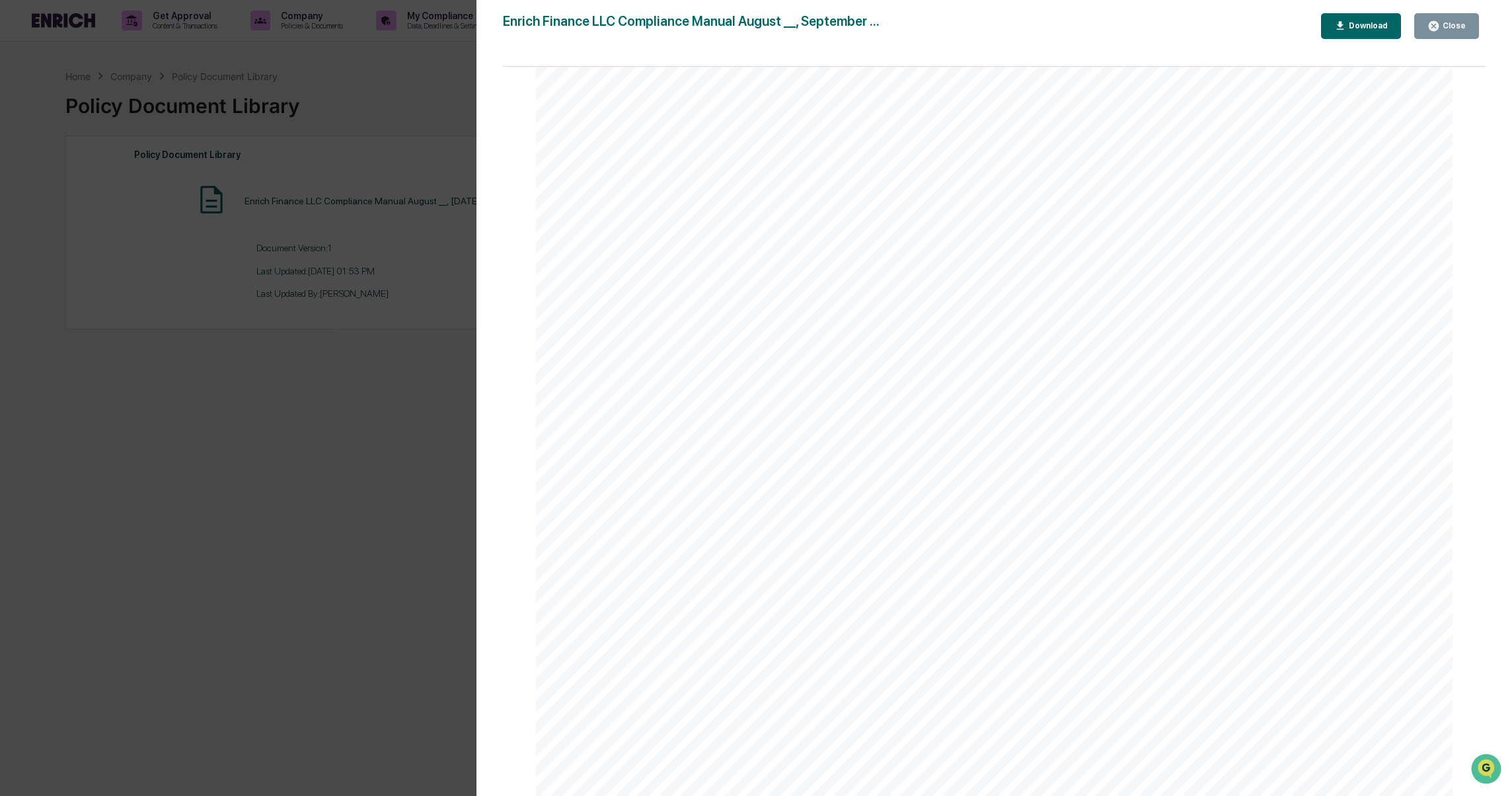
scroll to position [78015, 0]
